Goal: Communication & Community: Ask a question

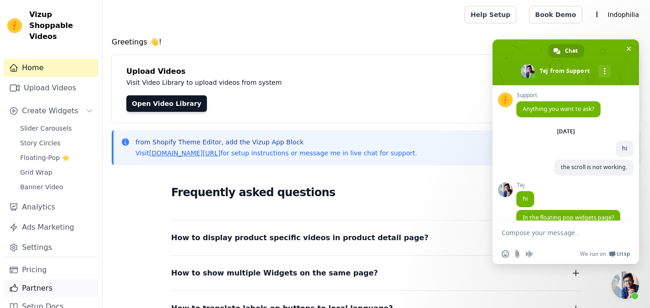
scroll to position [2369, 0]
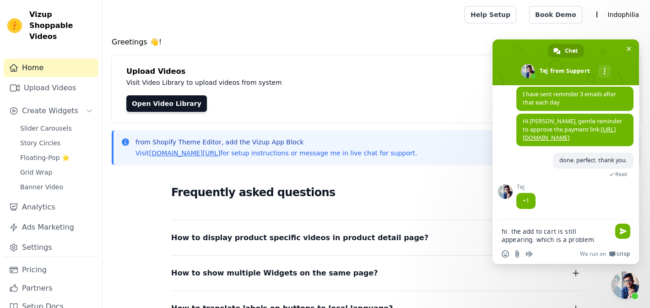
type textarea "hi. the add to cart is still appearing. which is a problem."
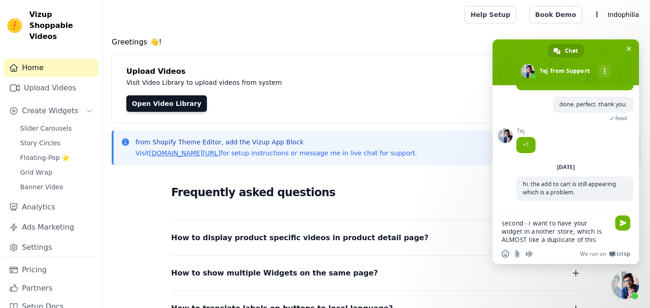
scroll to position [2428, 0]
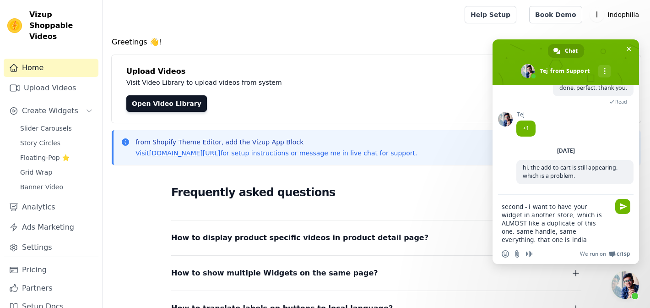
type textarea "second - i want to have your widget in another store, which is ALMOST like a du…"
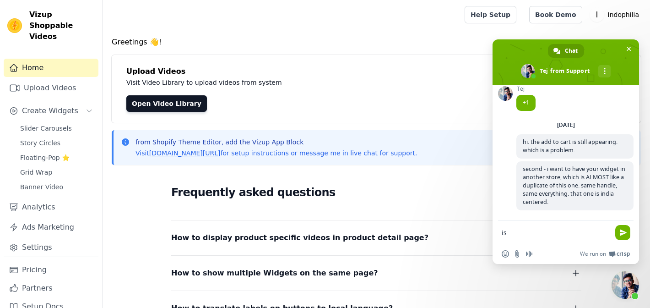
scroll to position [2471, 0]
type textarea "is there a way to have"
type textarea "i"
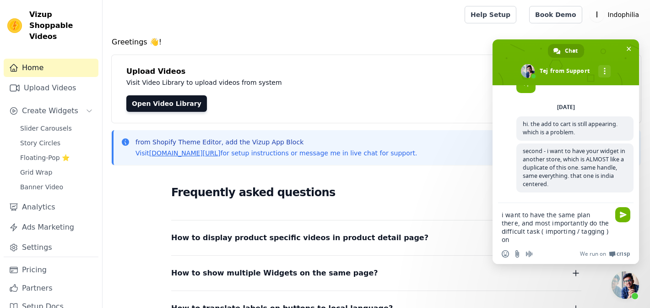
scroll to position [2485, 0]
type textarea "i want to have the same plan there, and most importantly do the difficult task …"
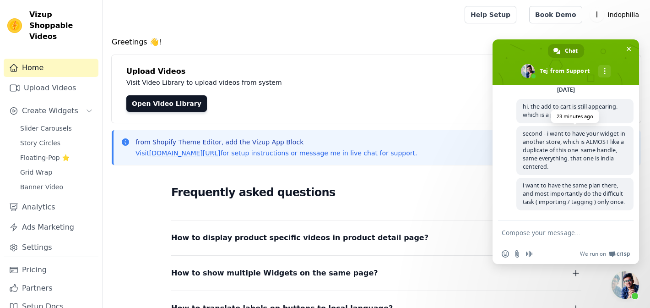
scroll to position [2506, 0]
type textarea "pls do lmk Tej"
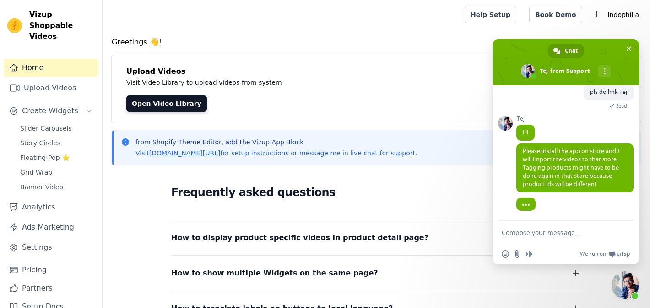
scroll to position [2628, 0]
type textarea "sku is same"
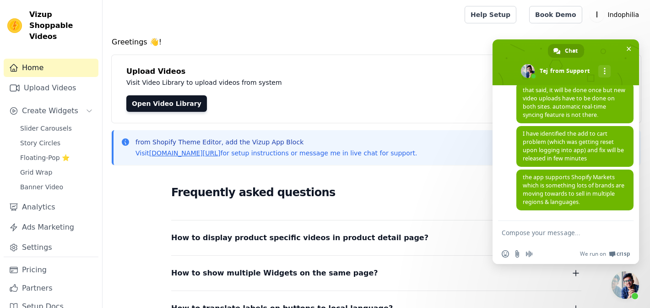
scroll to position [2806, 0]
click at [554, 187] on span "the app supports Shopify Markets which is something lots of brands are moving t…" at bounding box center [574, 189] width 102 height 33
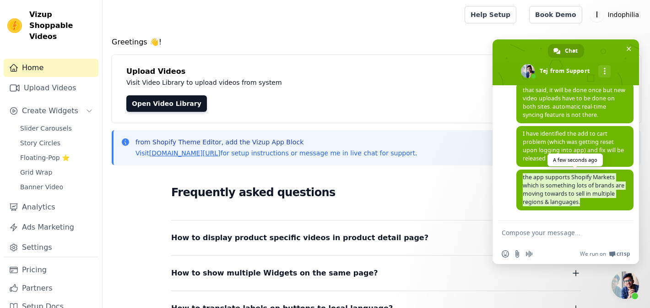
copy span "the app supports Shopify Markets which is something lots of brands are moving t…"
click at [528, 227] on form at bounding box center [556, 233] width 108 height 25
click at [540, 233] on textarea "Compose your message..." at bounding box center [556, 233] width 108 height 8
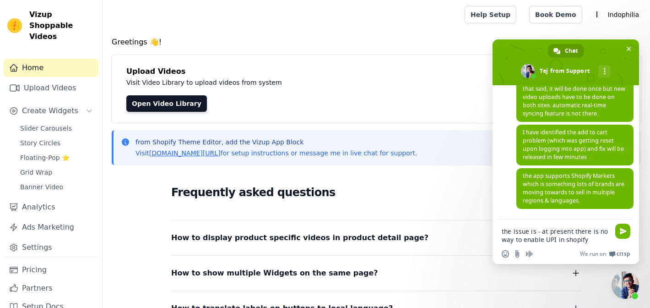
type textarea "the issue is - at present there is no way to enable UPI in shopify markets."
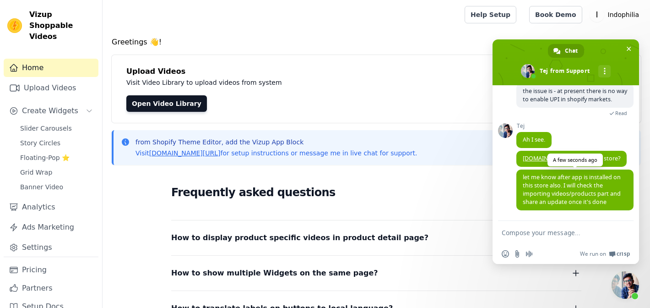
scroll to position [2942, 0]
type textarea "yes"
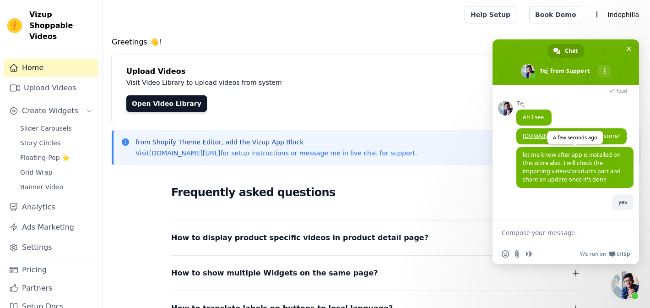
scroll to position [2919, 0]
click at [569, 81] on span "the issue is - at present there is no way to enable UPI in shopify markets." at bounding box center [575, 73] width 104 height 16
copy span "the issue is - at present there is no way to enable UPI in shopify markets."
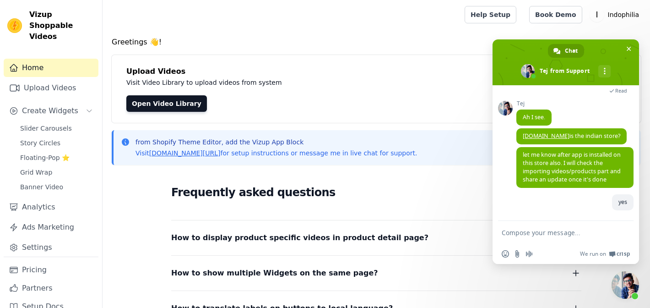
click at [533, 231] on textarea "Compose your message..." at bounding box center [556, 233] width 108 height 8
paste textarea "the issue is - at present there is no way to enable UPI in shopify markets."
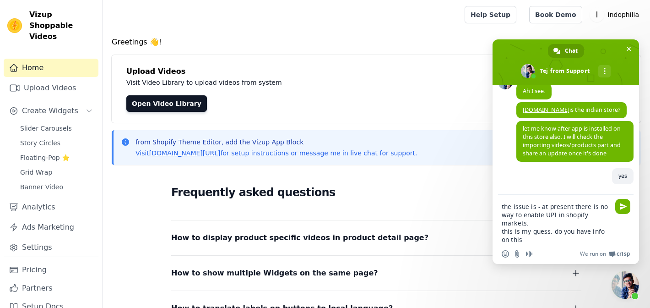
type textarea "the issue is - at present there is no way to enable UPI in shopify markets. thi…"
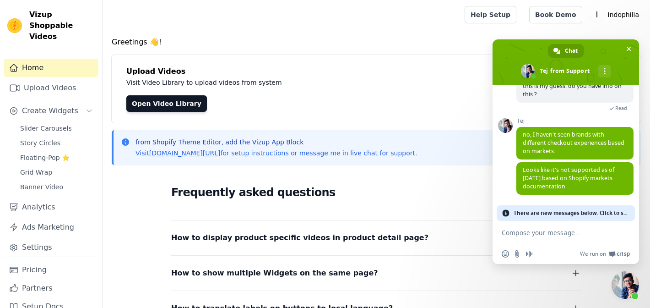
scroll to position [3093, 0]
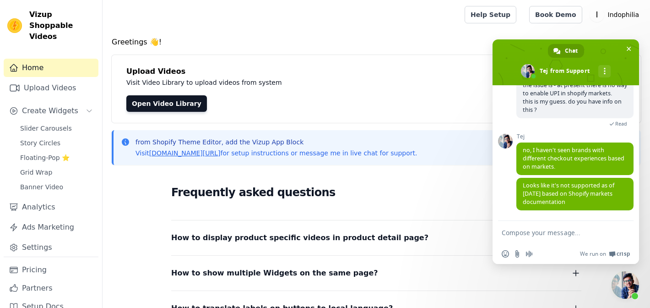
click at [546, 230] on textarea "Compose your message..." at bounding box center [556, 233] width 108 height 8
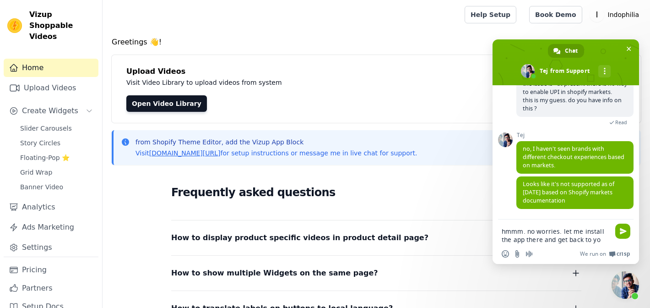
type textarea "hmmm. no worries. let me install the app there and get back to you"
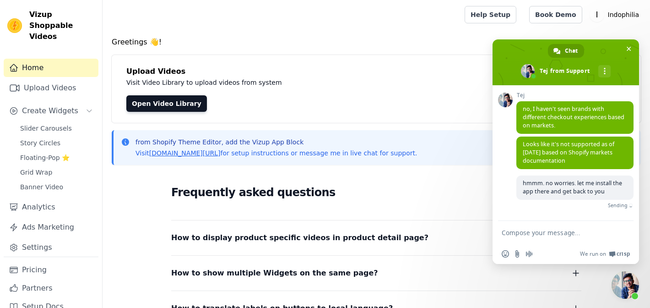
scroll to position [3124, 0]
